Goal: Communication & Community: Answer question/provide support

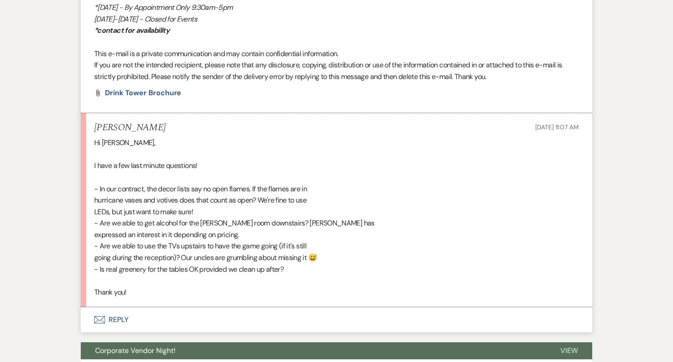
scroll to position [1033, 0]
click at [351, 307] on button "Envelope Reply" at bounding box center [337, 319] width 512 height 25
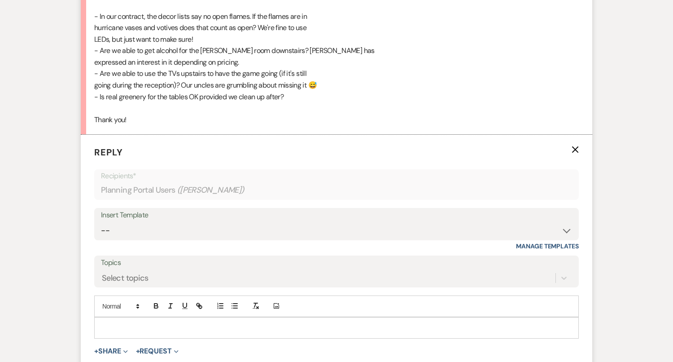
scroll to position [1202, 0]
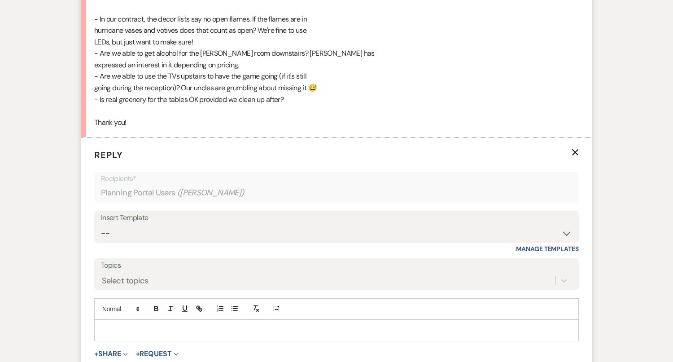
click at [287, 325] on p at bounding box center [336, 330] width 470 height 10
click at [169, 346] on p "My answers are below" at bounding box center [336, 351] width 470 height 10
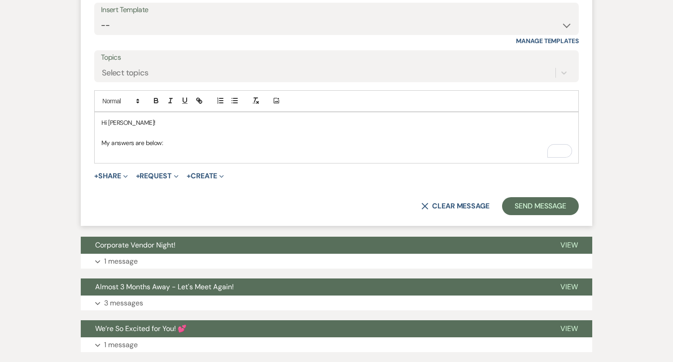
scroll to position [1410, 0]
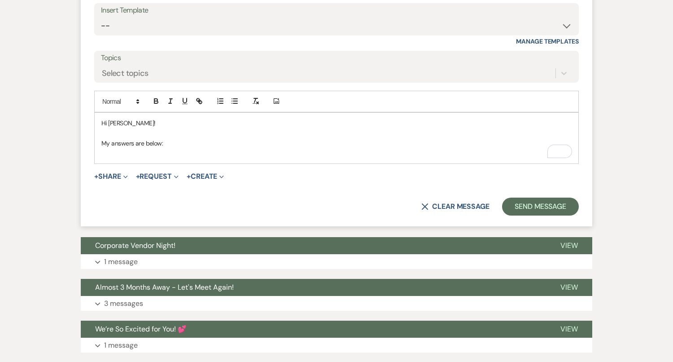
click at [171, 138] on p "My answers are below:" at bounding box center [336, 143] width 470 height 10
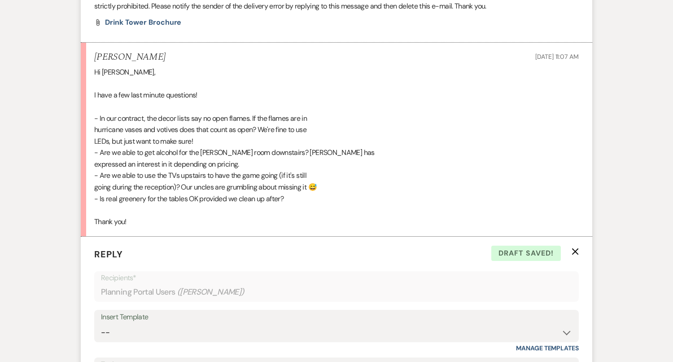
scroll to position [1329, 0]
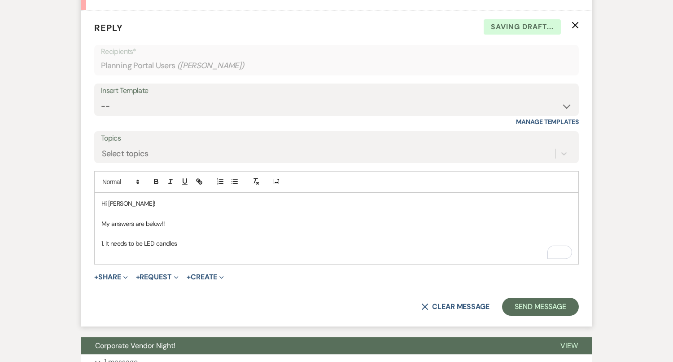
click at [105, 238] on p "1. It needs to be LED candles" at bounding box center [336, 243] width 470 height 10
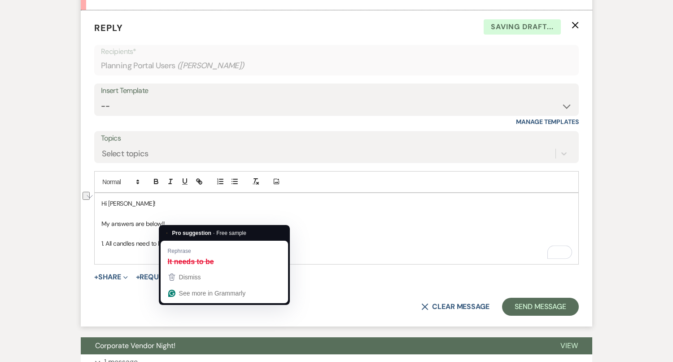
drag, startPoint x: 203, startPoint y: 222, endPoint x: 165, endPoint y: 218, distance: 37.9
click at [165, 238] on p "1. All candles need to be It needs to be LED candles" at bounding box center [336, 243] width 470 height 10
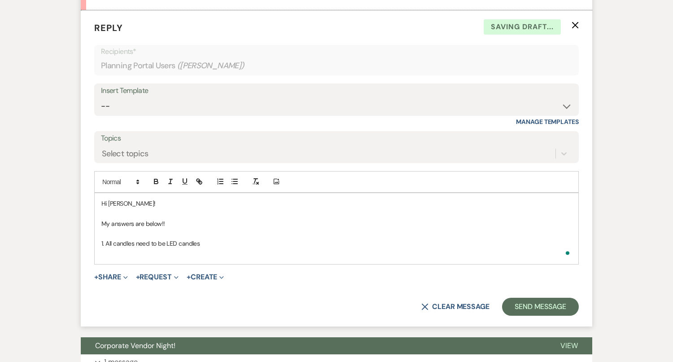
click at [228, 238] on p "1. All candles need to be LED candles" at bounding box center [336, 243] width 470 height 10
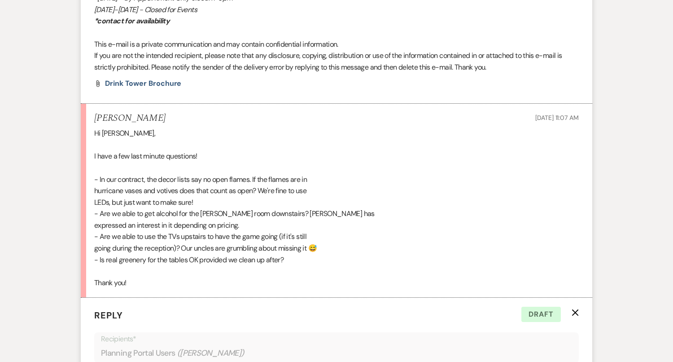
scroll to position [1042, 0]
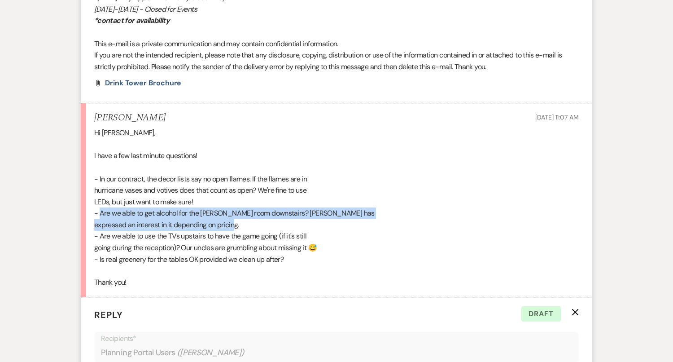
drag, startPoint x: 100, startPoint y: 190, endPoint x: 234, endPoint y: 207, distance: 135.6
click at [235, 207] on div "Hi Delaney, I have a few last minute questions! - In our contract, the decor li…" at bounding box center [336, 207] width 485 height 161
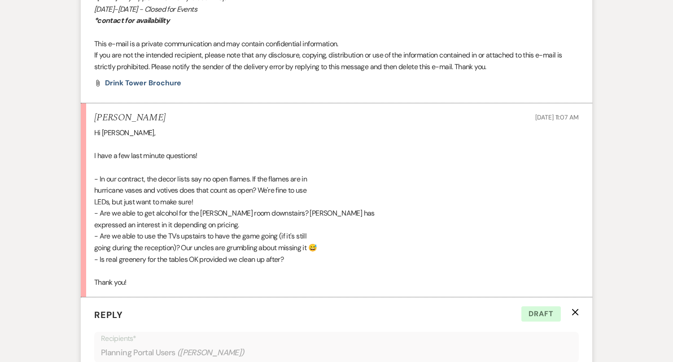
click at [267, 206] on div "Hi Delaney, I have a few last minute questions! - In our contract, the decor li…" at bounding box center [336, 207] width 485 height 161
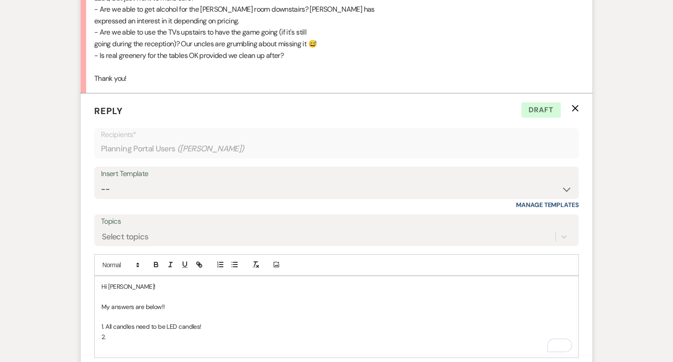
scroll to position [1249, 0]
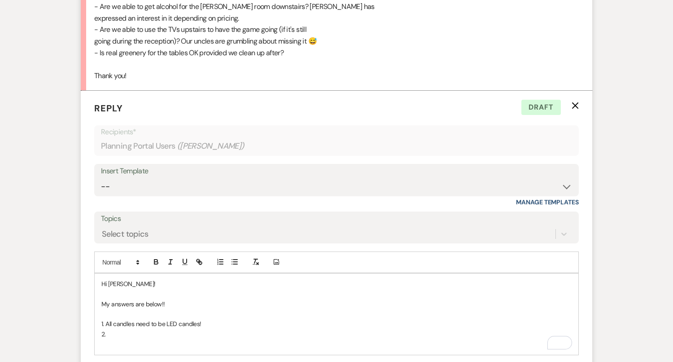
click at [164, 329] on p "2." at bounding box center [336, 334] width 470 height 10
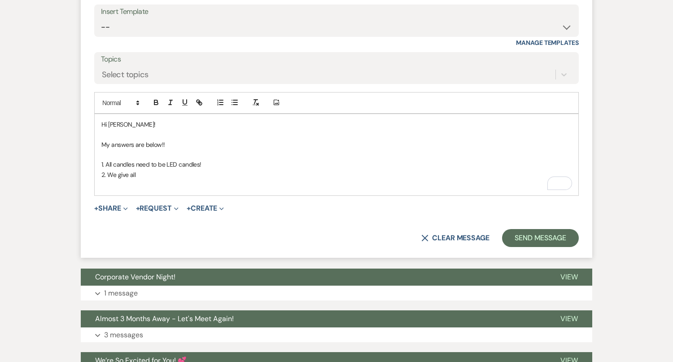
scroll to position [1439, 0]
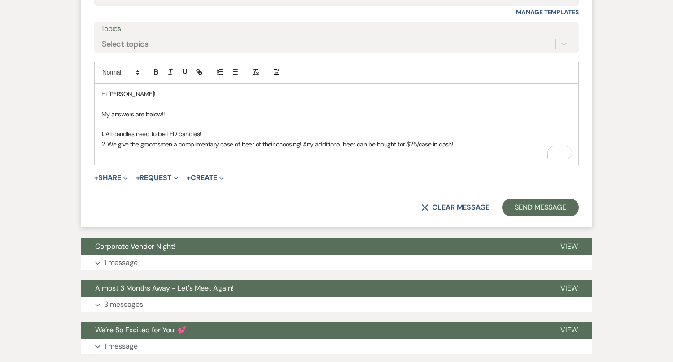
click at [228, 129] on p "1. All candles need to be LED candles!" at bounding box center [336, 134] width 470 height 10
click at [467, 139] on p "2. We give the groomsmen a complimentary case of beer of their choosing! Any ad…" at bounding box center [336, 144] width 470 height 10
click at [453, 139] on p "2. We give the groomsmen a complimentary case of beer of their choosing! Any ad…" at bounding box center [336, 144] width 470 height 10
click at [521, 139] on p "2. We give the groomsmen a complimentary case of beer of their choosing! Any ad…" at bounding box center [336, 144] width 470 height 10
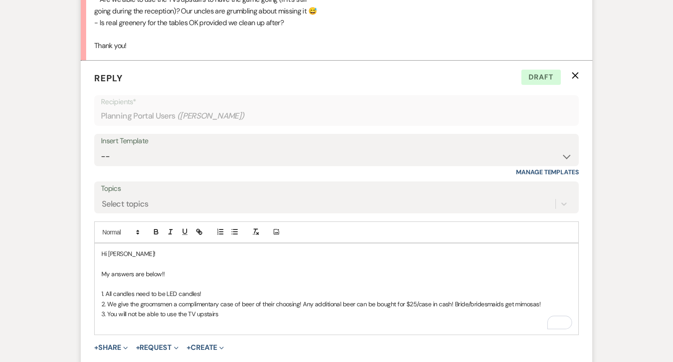
scroll to position [1343, 0]
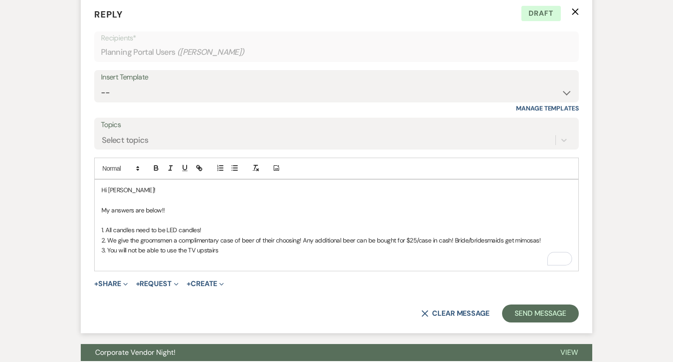
click at [223, 245] on p "3. You will not be able to use the TV upstairs" at bounding box center [336, 250] width 470 height 10
click at [216, 245] on p "3. You will not be able to use the TV upstairs" at bounding box center [336, 250] width 470 height 10
click at [218, 245] on p "3. You will not be able to use the TV upstairs" at bounding box center [336, 250] width 470 height 10
click at [230, 245] on p "3. You will not be able to use the TV upstairs" at bounding box center [336, 250] width 470 height 10
click at [453, 235] on p "2. We give the groomsmen a complimentary case of beer of their choosing! Any ad…" at bounding box center [336, 240] width 470 height 10
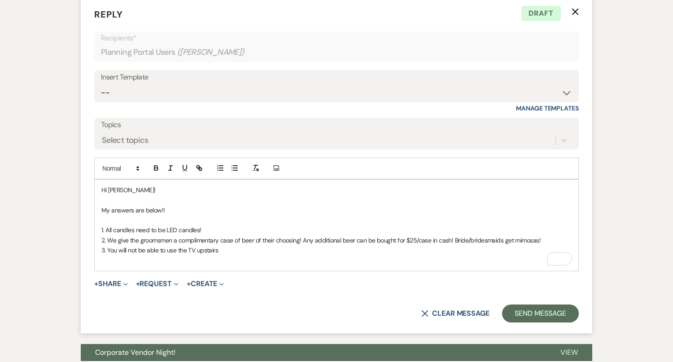
click at [506, 235] on p "2. We give the groomsmen a complimentary case of beer of their choosing! Any ad…" at bounding box center [336, 240] width 470 height 10
click at [232, 255] on p "To enrich screen reader interactions, please activate Accessibility in Grammarl…" at bounding box center [336, 260] width 470 height 10
click at [115, 255] on p "To enrich screen reader interactions, please activate Accessibility in Grammarl…" at bounding box center [336, 260] width 470 height 10
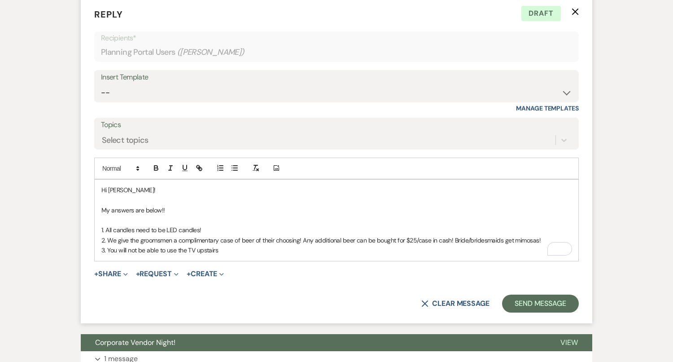
click at [228, 245] on p "3. You will not be able to use the TV upstairs" at bounding box center [336, 250] width 470 height 10
click at [359, 234] on div "Hi Tori! My answers are below!! 1. All candles need to be LED candles! 2. We gi…" at bounding box center [337, 220] width 484 height 81
click at [448, 245] on p "3. You will not be able to use the TV upstairs, but there is a TV in the groom'…" at bounding box center [336, 250] width 470 height 10
click at [424, 245] on p "3. You will not be able to use the TV upstairs, but there is a TV in the groom'…" at bounding box center [336, 250] width 470 height 10
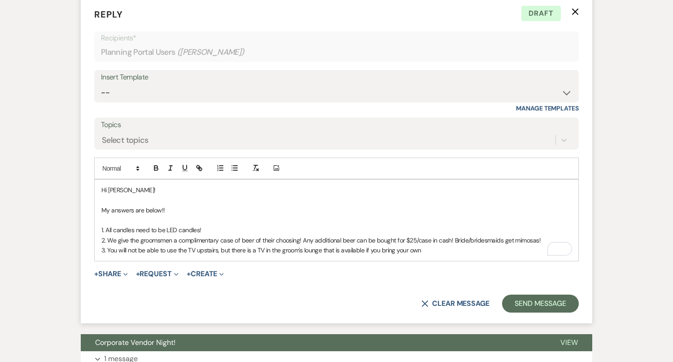
click at [406, 245] on p "3. You will not be able to use the TV upstairs, but there is a TV in the groom'…" at bounding box center [336, 250] width 470 height 10
click at [409, 245] on p "3. You will not be able to use the TV upstairs, but there is a TV in the groom'…" at bounding box center [336, 250] width 470 height 10
click at [429, 245] on p "3. You will not be able to use the TV upstairs, but there is a TV in the groom'…" at bounding box center [336, 250] width 470 height 10
click at [419, 245] on p "3. You will not be able to use the TV upstairs, but there is a TV in the groom'…" at bounding box center [336, 250] width 470 height 10
click at [410, 245] on p "3. You will not be able to use the TV upstairs, but there is a TV in the groom'…" at bounding box center [336, 250] width 470 height 10
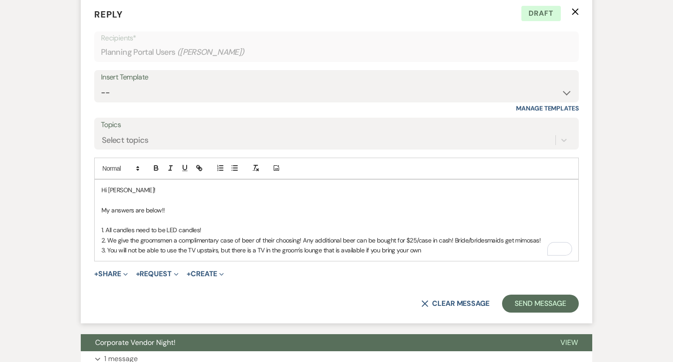
click at [447, 245] on p "3. You will not be able to use the TV upstairs, but there is a TV in the groom'…" at bounding box center [336, 250] width 470 height 10
drag, startPoint x: 381, startPoint y: 227, endPoint x: 370, endPoint y: 226, distance: 10.3
click at [370, 245] on p "3. You will not be able to use the TV upstairs, but there is a TV in the groom'…" at bounding box center [336, 250] width 470 height 10
drag, startPoint x: 504, startPoint y: 230, endPoint x: 457, endPoint y: 229, distance: 47.1
click at [457, 245] on p "3. You will not be able to use the TV upstairs, but there is a TV in the groom'…" at bounding box center [336, 250] width 470 height 10
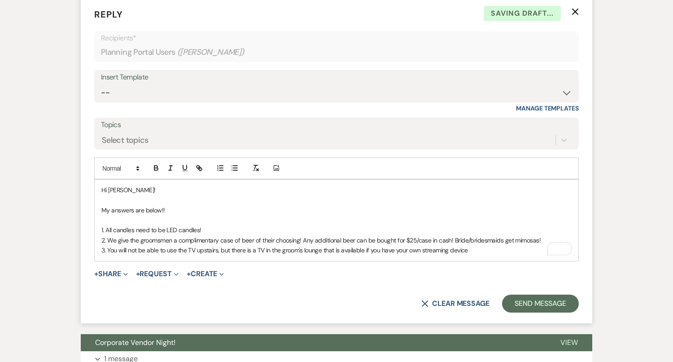
click at [481, 245] on p "3. You will not be able to use the TV upstairs, but there is a TV in the groom'…" at bounding box center [336, 250] width 470 height 10
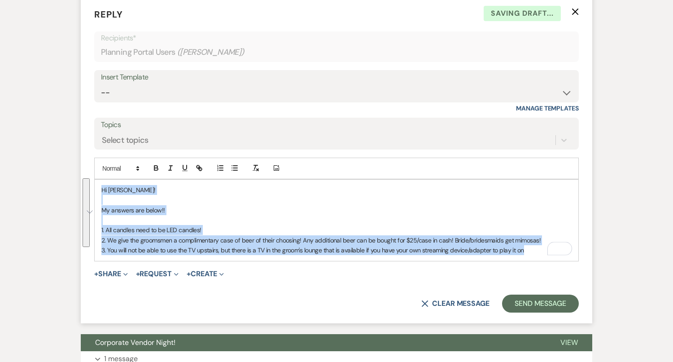
drag, startPoint x: 530, startPoint y: 228, endPoint x: 82, endPoint y: 121, distance: 460.5
click at [82, 121] on form "Reply X Saving draft... Recipients* Planning Portal Users ( Tori Anderson ) Ins…" at bounding box center [337, 160] width 512 height 326
copy div "Hi Tori! My answers are below!! 1. All candles need to be LED candles! 2. We gi…"
click at [174, 84] on select "-- Tour Confirmation Contract (Pre-Booked Leads) Out of office Inquiry Email Al…" at bounding box center [336, 93] width 471 height 18
select select "4142"
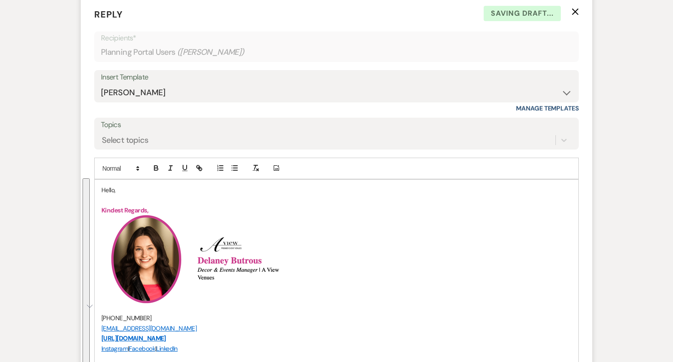
click at [108, 185] on p "Hello," at bounding box center [336, 190] width 470 height 10
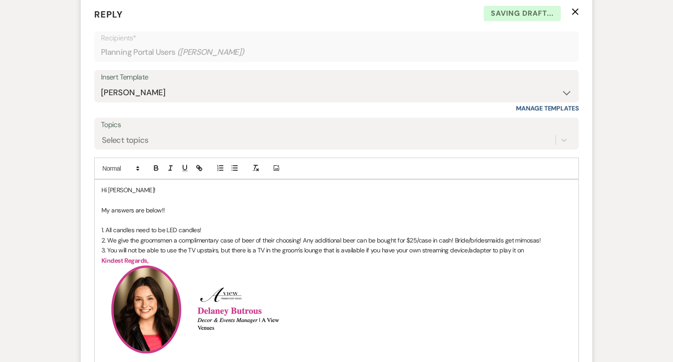
click at [188, 215] on p "To enrich screen reader interactions, please activate Accessibility in Grammarl…" at bounding box center [336, 220] width 470 height 10
click at [533, 245] on p "3. You will not be able to use the TV upstairs, but there is a TV in the groom'…" at bounding box center [336, 250] width 470 height 10
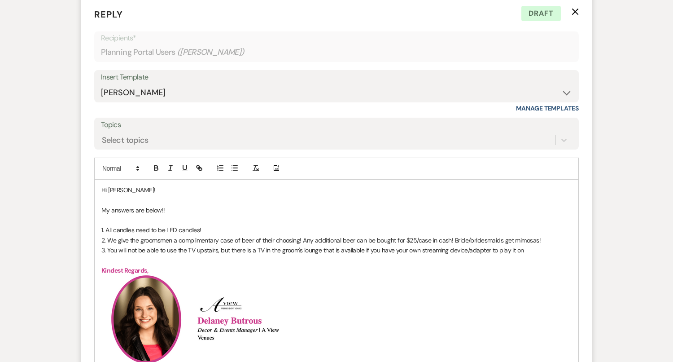
click at [249, 205] on p "My answers are below!!" at bounding box center [336, 210] width 470 height 10
click at [241, 225] on p "1. All candles need to be LED candles!" at bounding box center [336, 230] width 470 height 10
click at [537, 245] on p "3. You will not be able to use the TV upstairs, but there is a TV in the groom'…" at bounding box center [336, 250] width 470 height 10
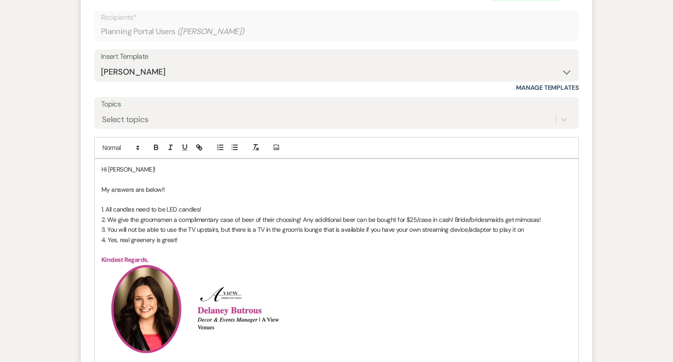
scroll to position [1419, 0]
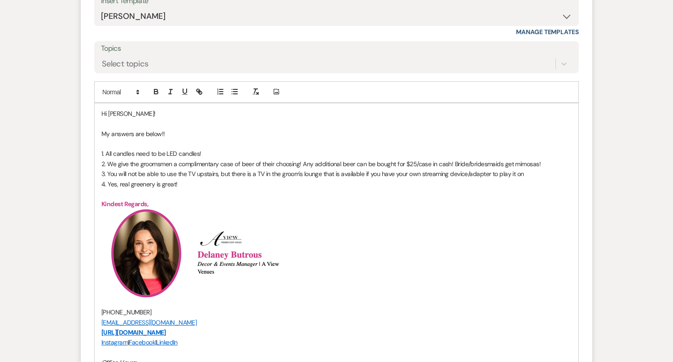
click at [161, 179] on p "4. Yes, real greenery is great!" at bounding box center [336, 184] width 470 height 10
drag, startPoint x: 192, startPoint y: 163, endPoint x: 101, endPoint y: 86, distance: 119.1
click at [101, 103] on div "Hi Tori! My answers are below!! 1. All candles need to be LED candles! 2. We gi…" at bounding box center [337, 283] width 484 height 360
copy div "Hi Tori! My answers are below!! 1. All candles need to be LED candles! 2. We gi…"
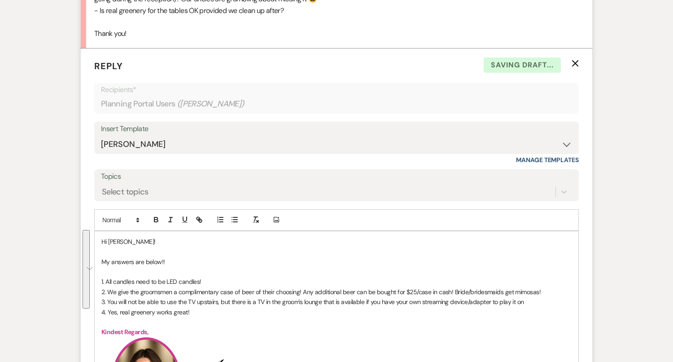
scroll to position [1280, 0]
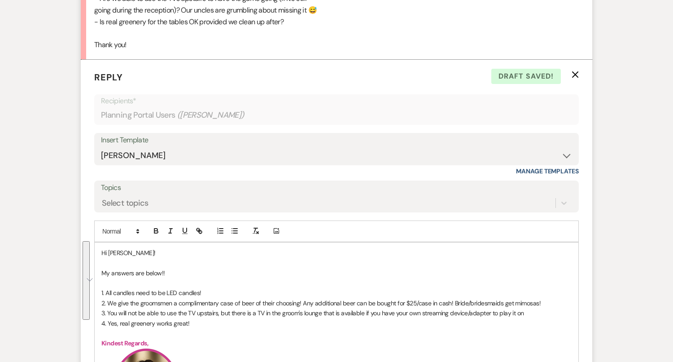
click at [197, 328] on p "To enrich screen reader interactions, please activate Accessibility in Grammarl…" at bounding box center [336, 333] width 470 height 10
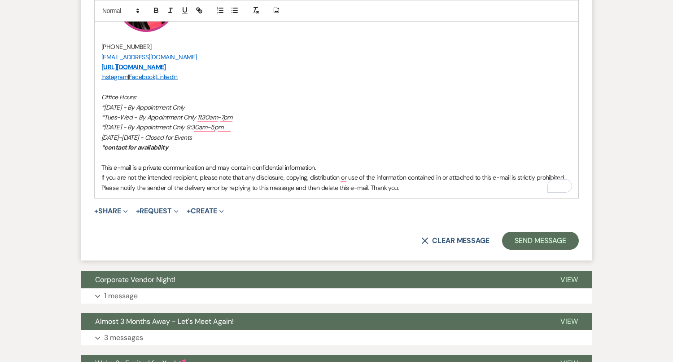
scroll to position [1683, 0]
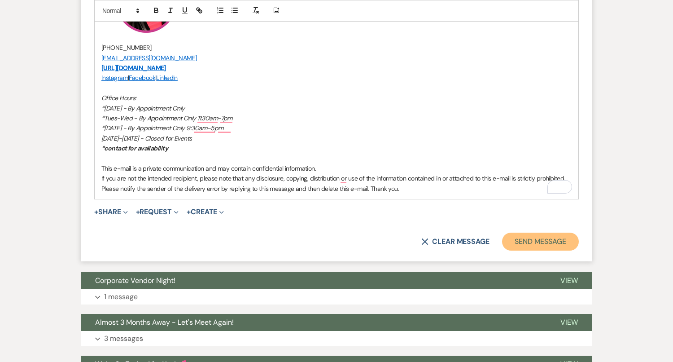
click at [532, 232] on button "Send Message" at bounding box center [540, 241] width 77 height 18
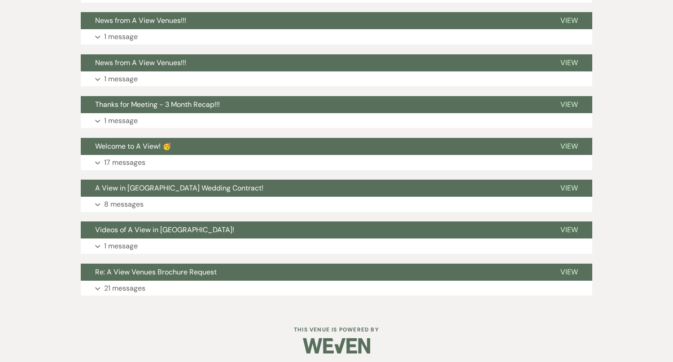
scroll to position [1908, 0]
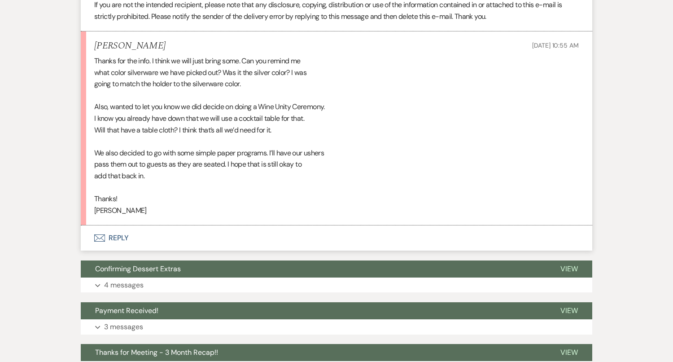
scroll to position [1422, 0]
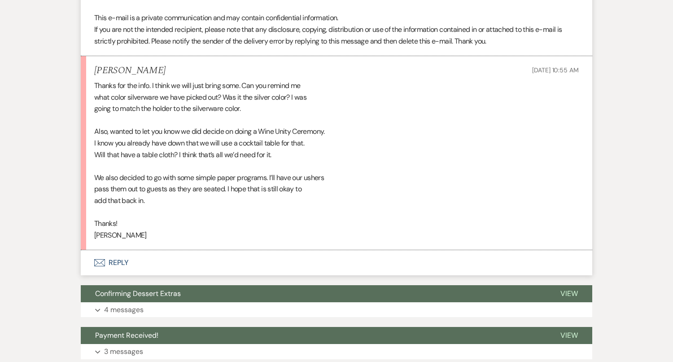
click at [208, 261] on button "Envelope Reply" at bounding box center [337, 262] width 512 height 25
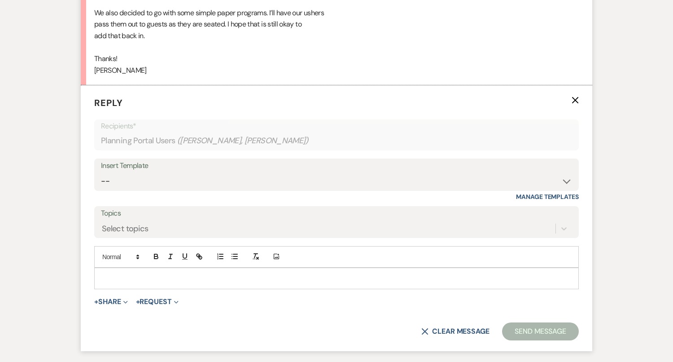
scroll to position [1596, 0]
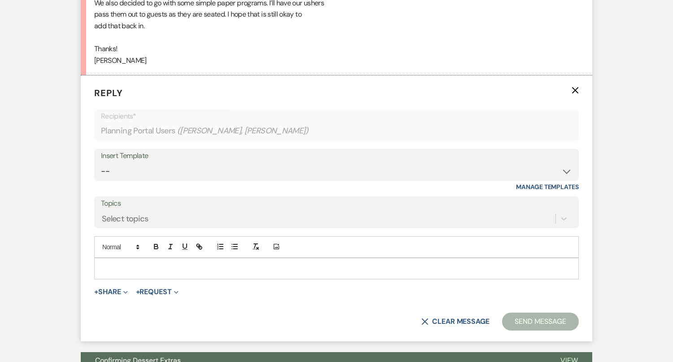
click at [208, 263] on p at bounding box center [336, 268] width 470 height 10
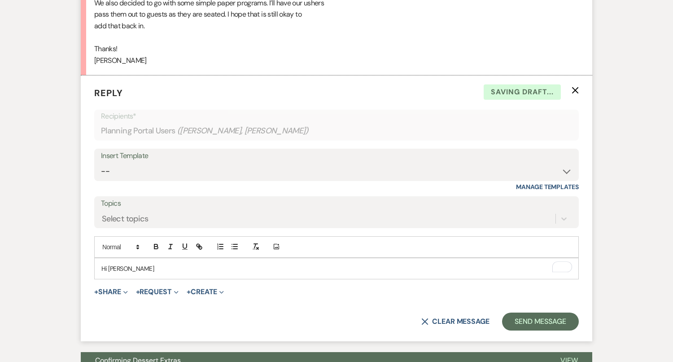
click at [109, 268] on p "Hi Jonathan" at bounding box center [336, 268] width 470 height 10
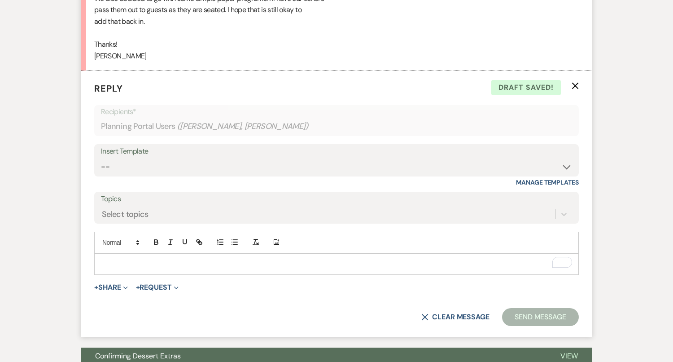
scroll to position [1600, 0]
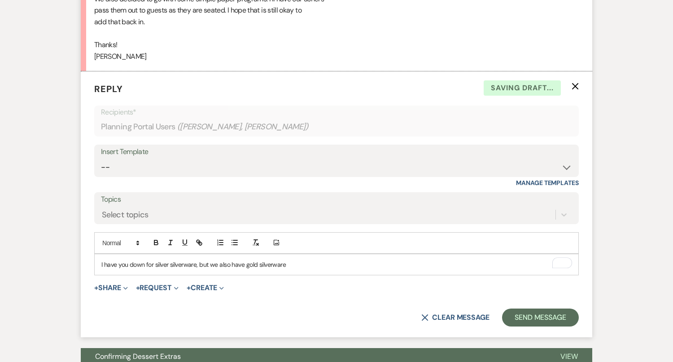
click at [183, 263] on p "I have you down for silver silverware, but we also have gold silverware" at bounding box center [336, 264] width 470 height 10
click at [228, 263] on p "I have you down for silver colored silverware!" at bounding box center [336, 264] width 470 height 10
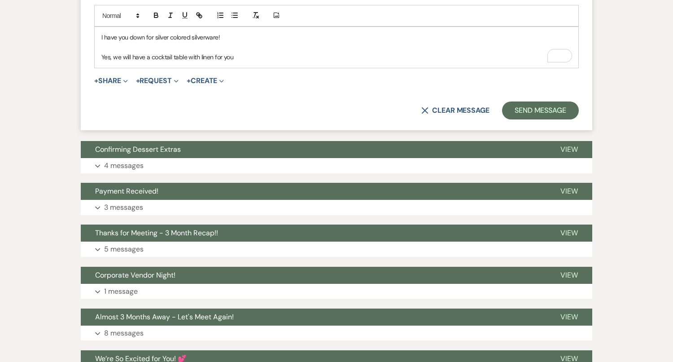
scroll to position [1828, 0]
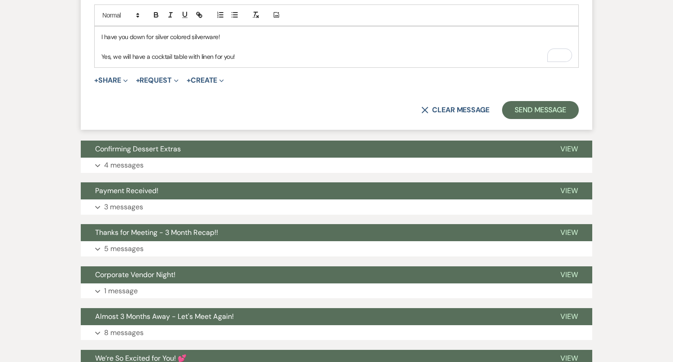
click at [199, 53] on p "Yes, we will have a cocktail table with linen for you!" at bounding box center [336, 57] width 470 height 10
click at [256, 55] on p "Yes, we will have a cocktail table with a linen for you!" at bounding box center [336, 57] width 470 height 10
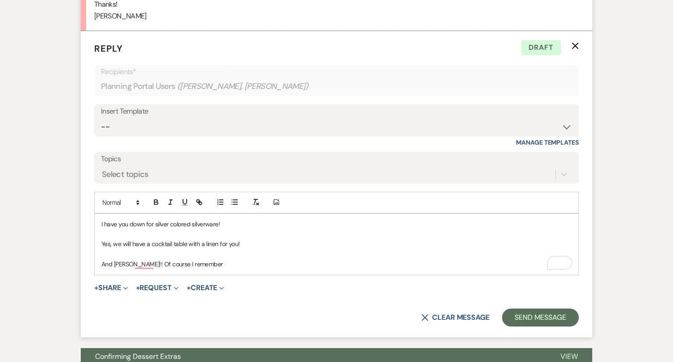
scroll to position [1652, 0]
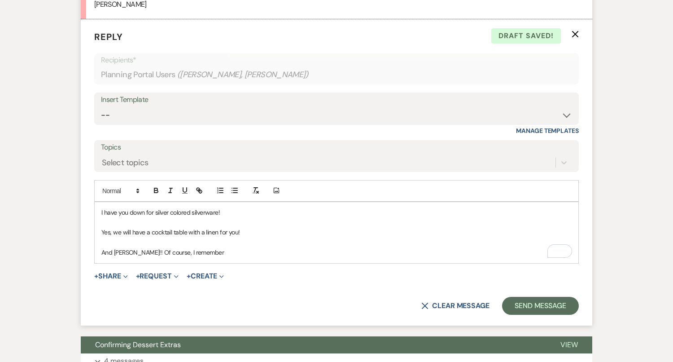
click at [201, 249] on p "And yay!! Of course, I remember" at bounding box center [336, 252] width 470 height 10
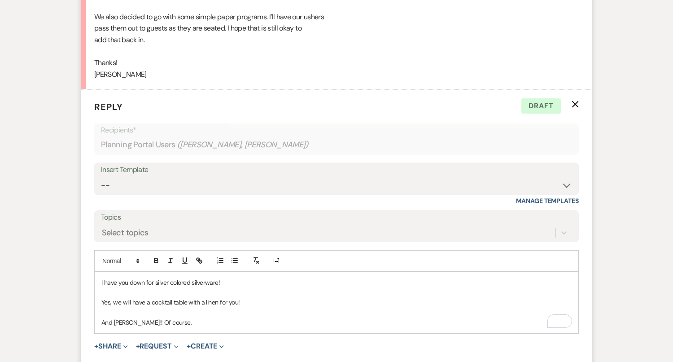
scroll to position [1701, 0]
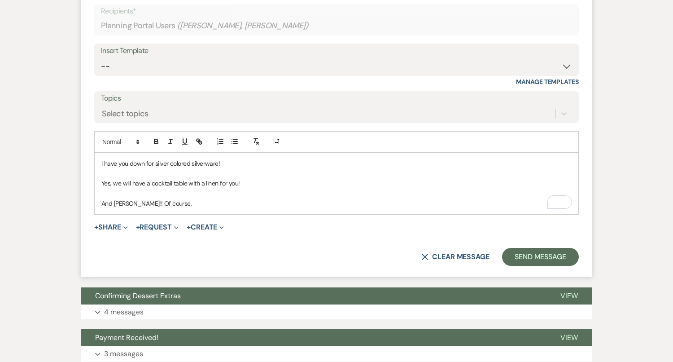
click at [126, 198] on p "And yay!! Of course," at bounding box center [336, 203] width 470 height 10
click at [129, 198] on p "And yay!! Of course," at bounding box center [336, 203] width 470 height 10
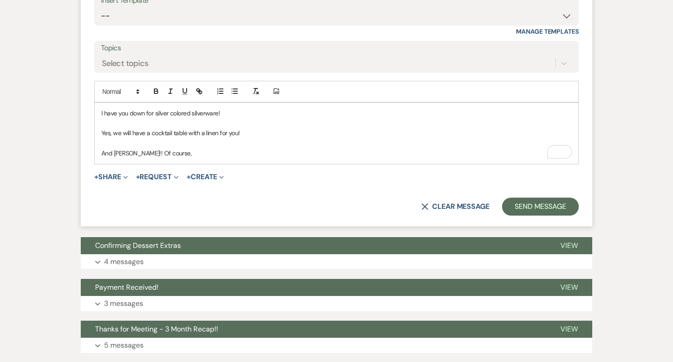
scroll to position [1751, 0]
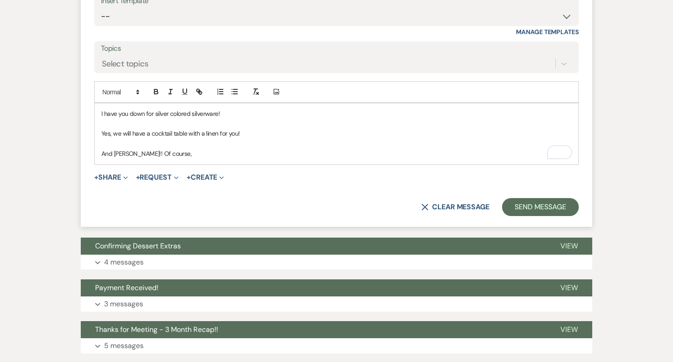
click at [202, 153] on p "And yay!! Of course," at bounding box center [336, 154] width 470 height 10
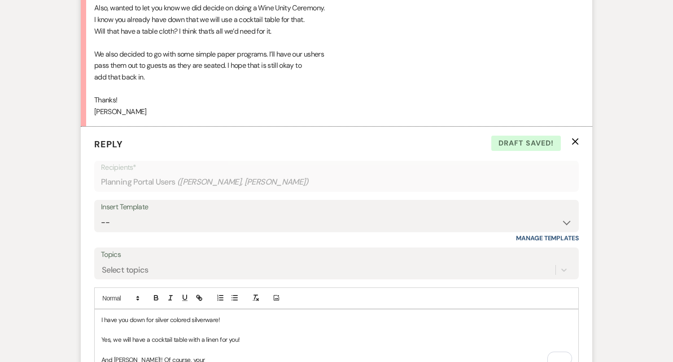
scroll to position [1605, 0]
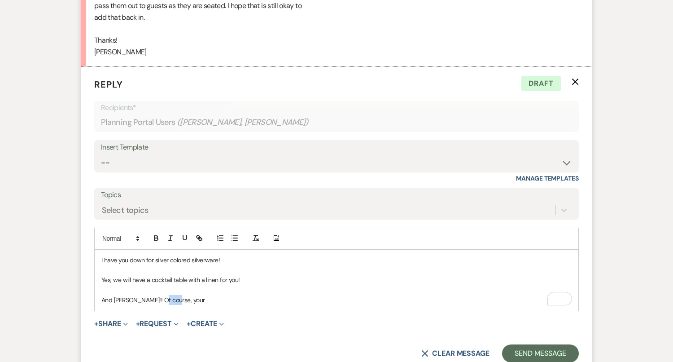
drag, startPoint x: 172, startPoint y: 297, endPoint x: 155, endPoint y: 297, distance: 17.1
click at [155, 297] on p "And yay!! Of course, your" at bounding box center [336, 300] width 470 height 10
click at [129, 297] on p "And yay!! Of course, it is still okay for the programs!" at bounding box center [336, 300] width 470 height 10
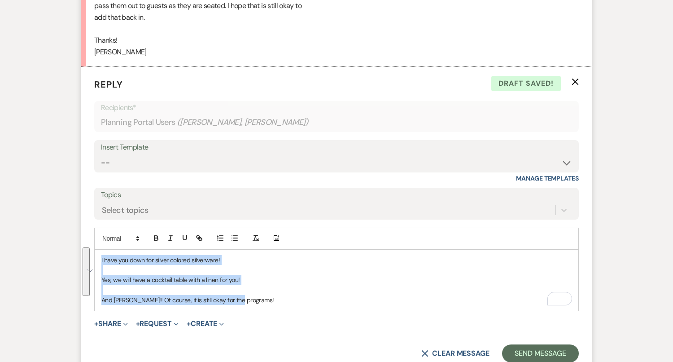
drag, startPoint x: 250, startPoint y: 295, endPoint x: 89, endPoint y: 249, distance: 167.0
click at [89, 249] on form "Reply X Draft saved! Recipients* Planning Portal Users ( Jonathan Frazier, Ian …" at bounding box center [337, 220] width 512 height 306
copy div "I have you down for silver colored silverware! Yes, we will have a cocktail tab…"
click at [180, 166] on select "-- Tour Confirmation Contract (Pre-Booked Leads) Out of office Inquiry Email Al…" at bounding box center [336, 163] width 471 height 18
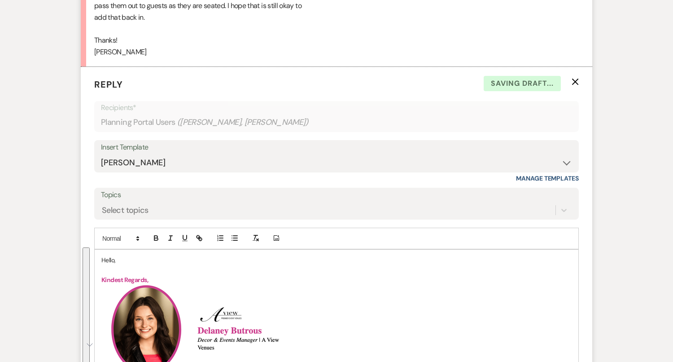
click at [105, 257] on p "Hello," at bounding box center [336, 260] width 470 height 10
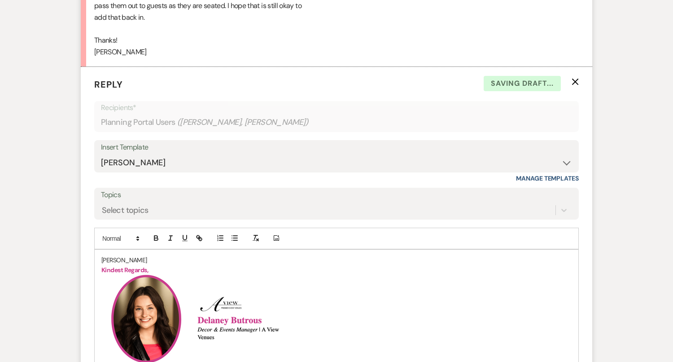
click at [142, 255] on p "Caitlyn Glazebrook" at bounding box center [336, 260] width 470 height 10
click at [119, 256] on p "To enrich screen reader interactions, please activate Accessibility in Grammarl…" at bounding box center [336, 260] width 470 height 10
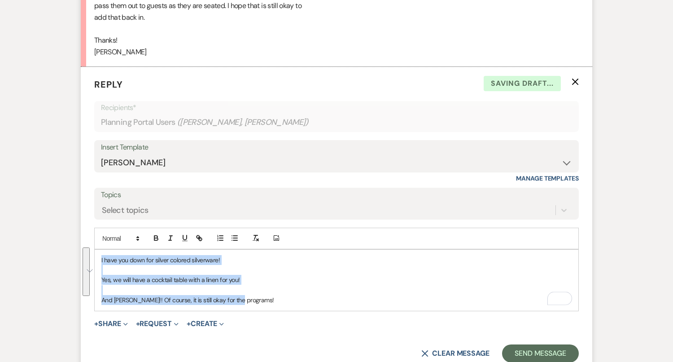
drag, startPoint x: 241, startPoint y: 299, endPoint x: 26, endPoint y: 215, distance: 230.9
copy div "I have you down for silver colored silverware! Yes, we will have a cocktail tab…"
click at [168, 159] on select "-- Tour Confirmation Contract (Pre-Booked Leads) Out of office Inquiry Email Al…" at bounding box center [336, 163] width 471 height 18
click at [142, 154] on select "-- Tour Confirmation Contract (Pre-Booked Leads) Out of office Inquiry Email Al…" at bounding box center [336, 163] width 471 height 18
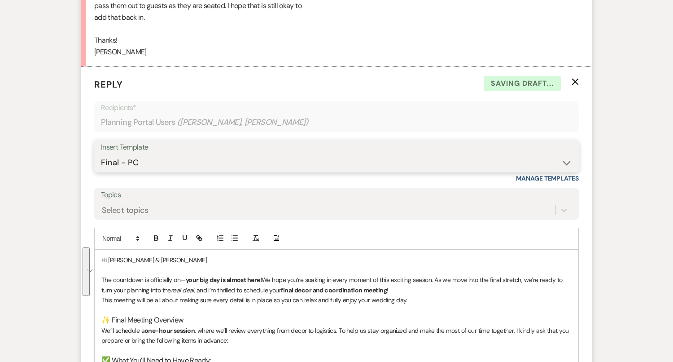
click at [129, 161] on select "-- Tour Confirmation Contract (Pre-Booked Leads) Out of office Inquiry Email Al…" at bounding box center [336, 163] width 471 height 18
select select "4142"
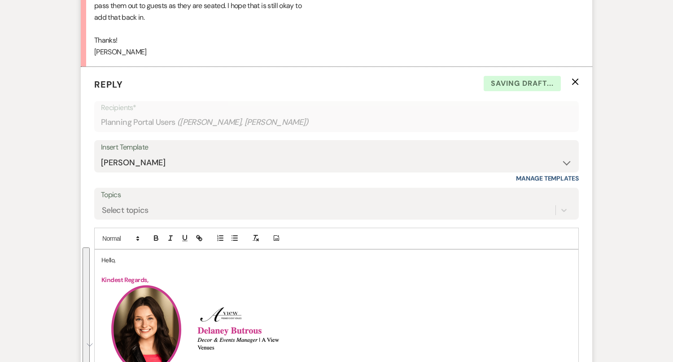
click at [109, 256] on p "Hello," at bounding box center [336, 260] width 470 height 10
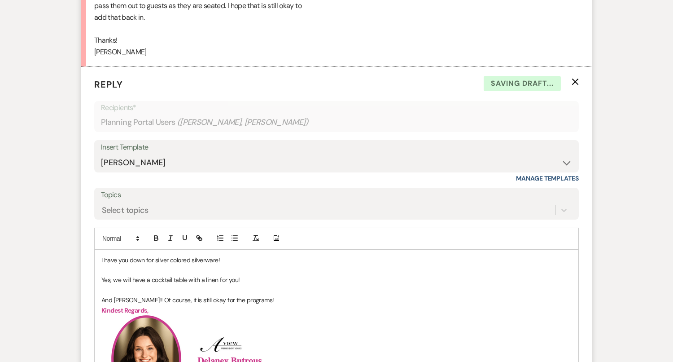
click at [246, 295] on p "And yay!! Of course, it is still okay for the programs!" at bounding box center [336, 300] width 470 height 10
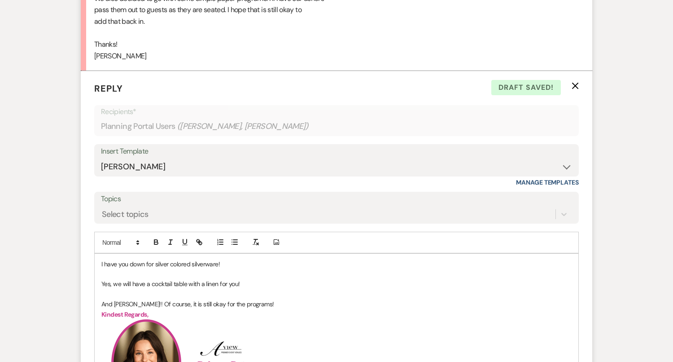
scroll to position [1603, 0]
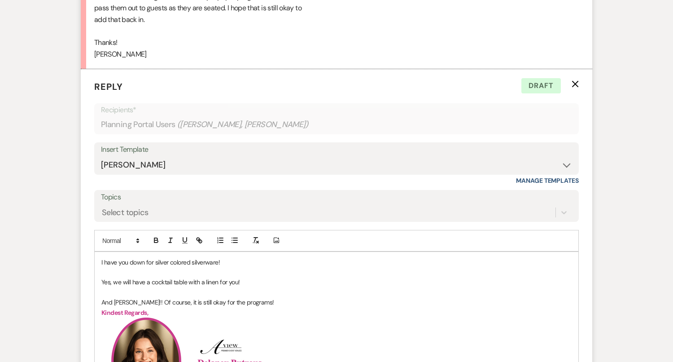
click at [181, 289] on p "To enrich screen reader interactions, please activate Accessibility in Grammarl…" at bounding box center [336, 292] width 470 height 10
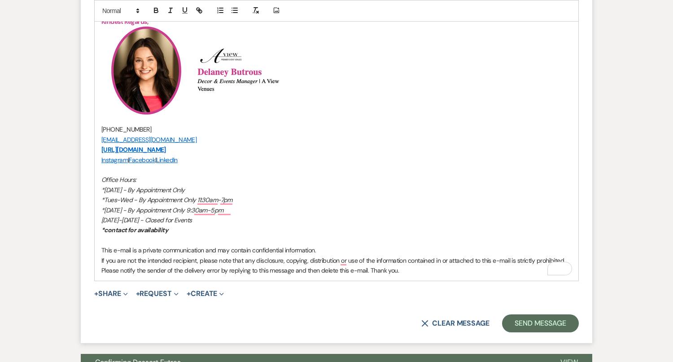
scroll to position [1959, 0]
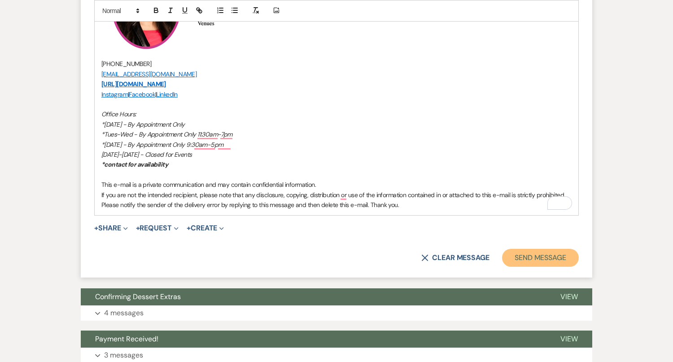
click at [560, 259] on button "Send Message" at bounding box center [540, 258] width 77 height 18
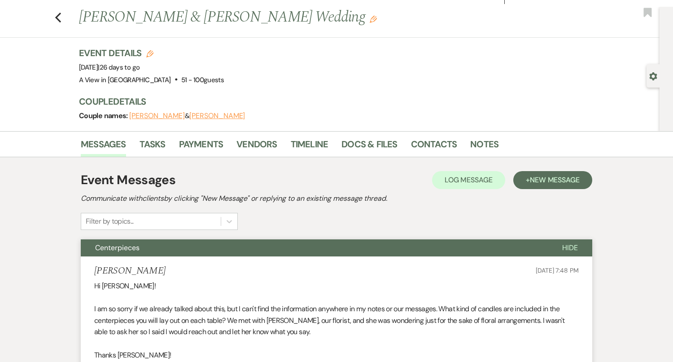
scroll to position [0, 0]
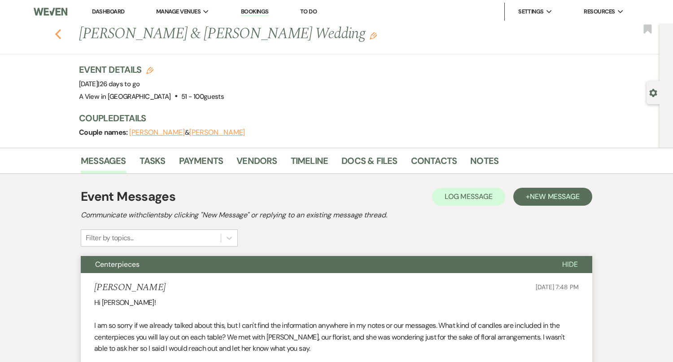
click at [56, 31] on icon "Previous" at bounding box center [58, 34] width 7 height 11
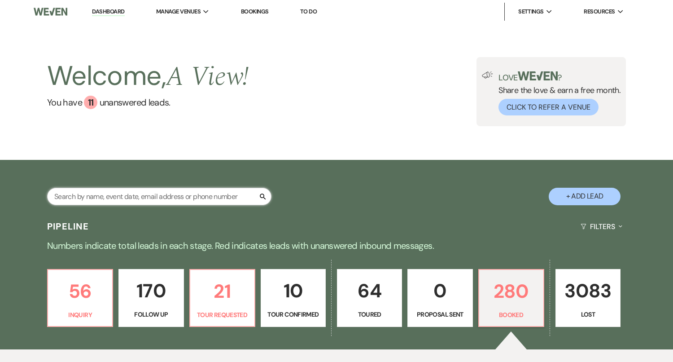
click at [149, 195] on input "text" at bounding box center [159, 197] width 224 height 18
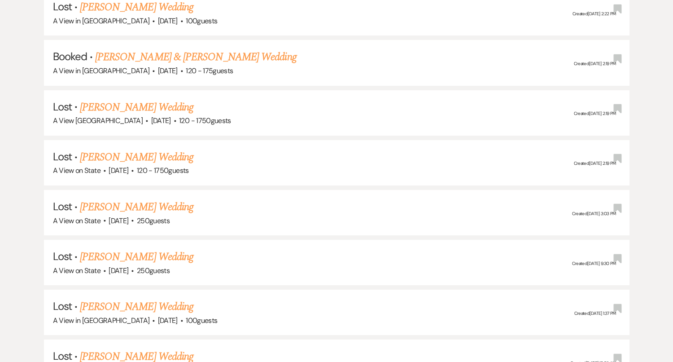
scroll to position [1202, 0]
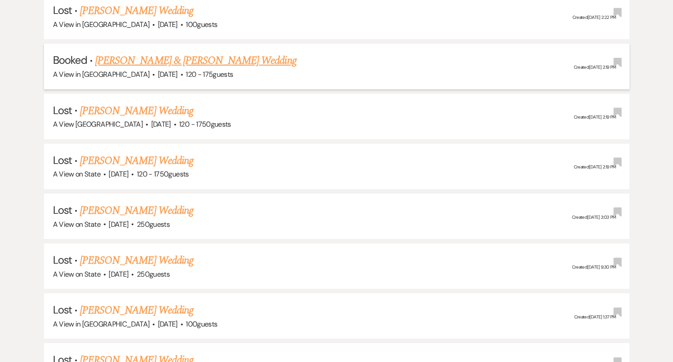
type input "emily ivas"
click at [241, 53] on link "Emily Ivaskevicius & Zach Petriw's Wedding" at bounding box center [195, 61] width 201 height 16
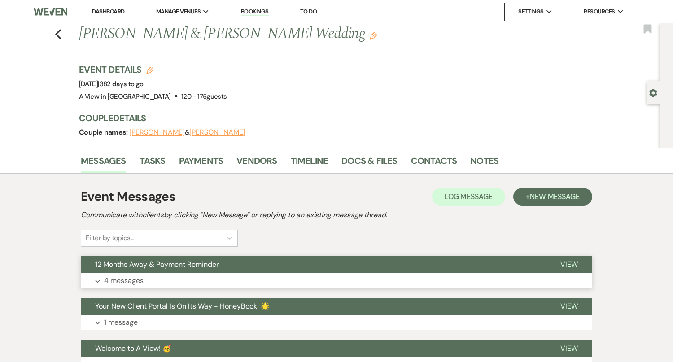
click at [186, 269] on button "12 Months Away & Payment Reminder" at bounding box center [313, 264] width 465 height 17
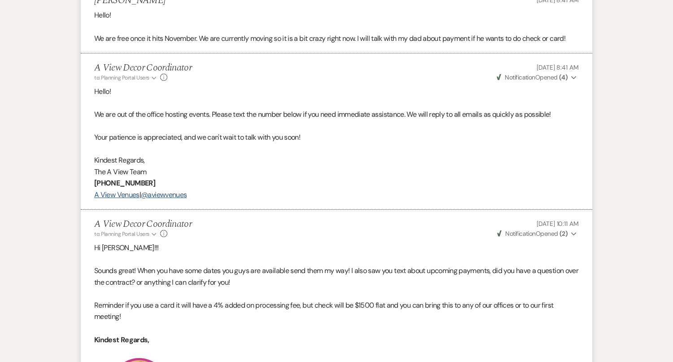
scroll to position [789, 0]
